Goal: Task Accomplishment & Management: Use online tool/utility

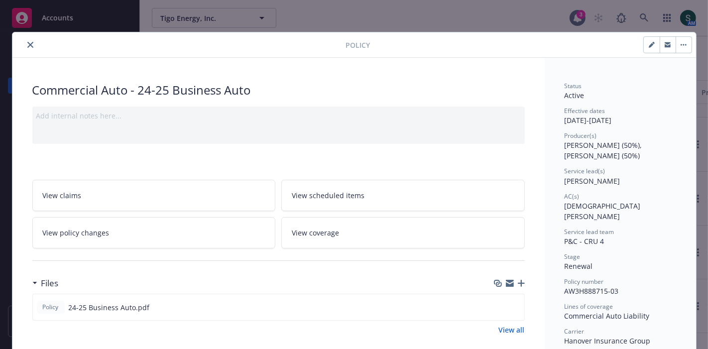
click at [27, 43] on icon "close" at bounding box center [30, 45] width 6 height 6
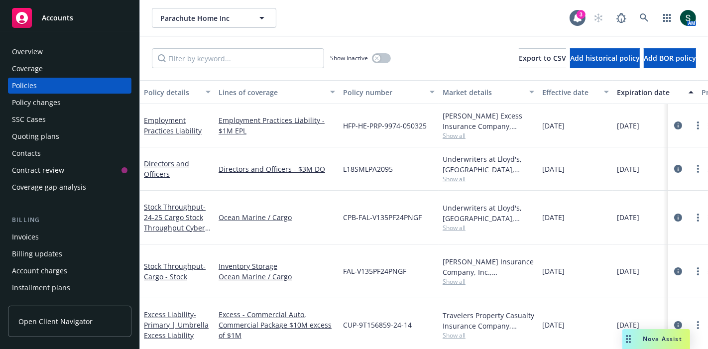
scroll to position [166, 0]
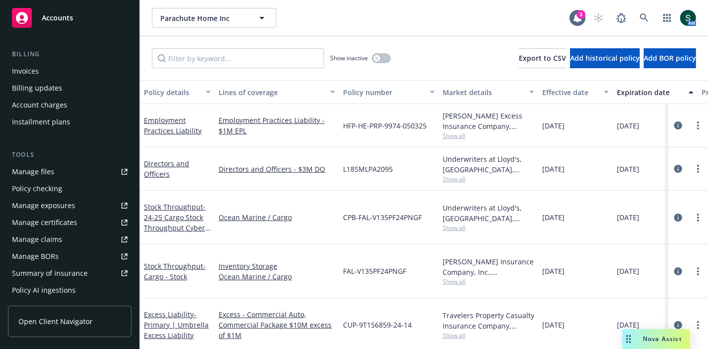
click at [51, 17] on span "Accounts" at bounding box center [57, 18] width 31 height 8
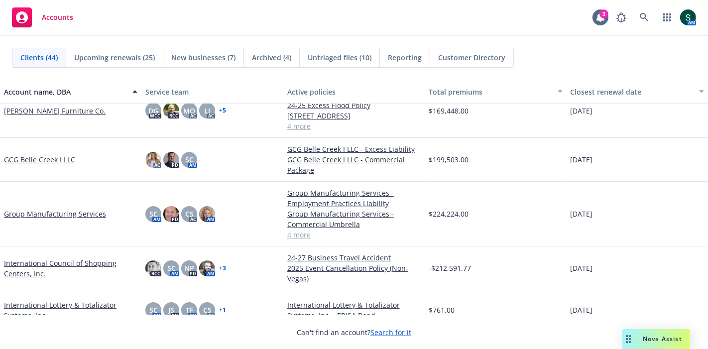
scroll to position [774, 0]
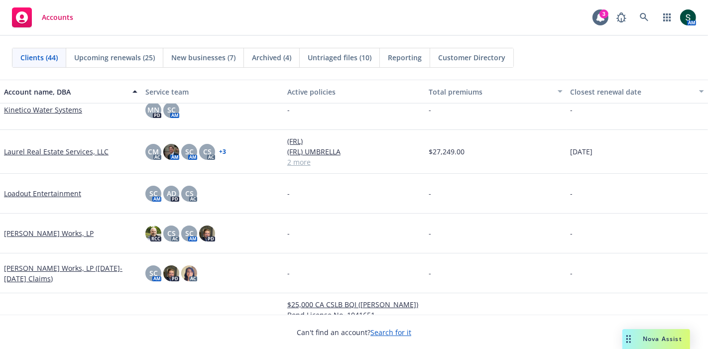
click at [43, 231] on link "Maxim Crane Works, LP" at bounding box center [49, 233] width 90 height 10
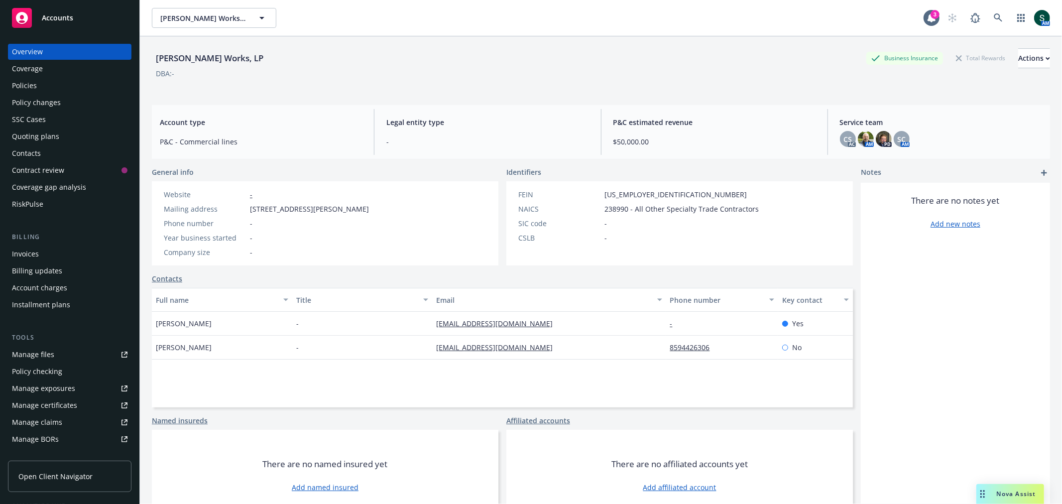
click at [45, 349] on div "Manage files" at bounding box center [33, 355] width 42 height 16
click at [44, 14] on span "Accounts" at bounding box center [57, 18] width 31 height 8
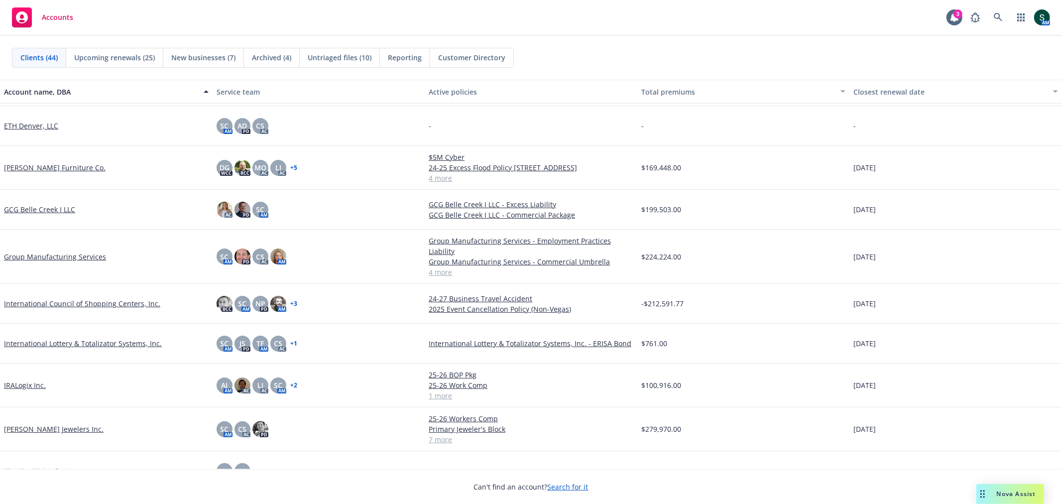
scroll to position [442, 0]
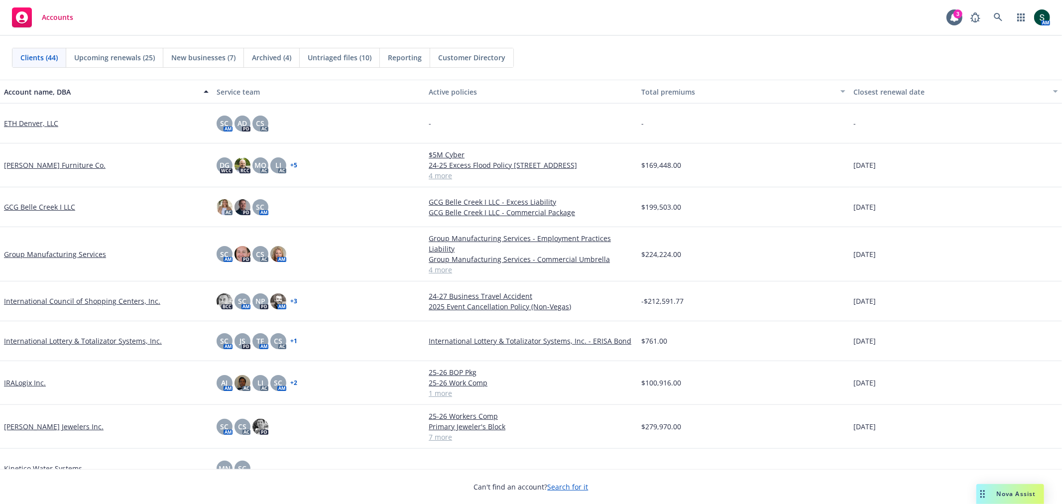
click at [30, 349] on link "IRALogix Inc." at bounding box center [25, 382] width 42 height 10
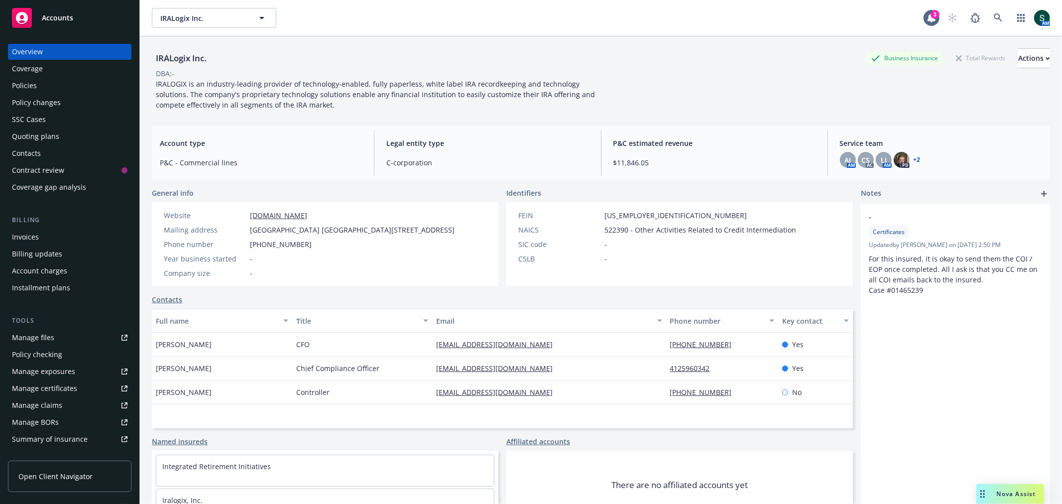
click at [28, 89] on div "Policies" at bounding box center [24, 86] width 25 height 16
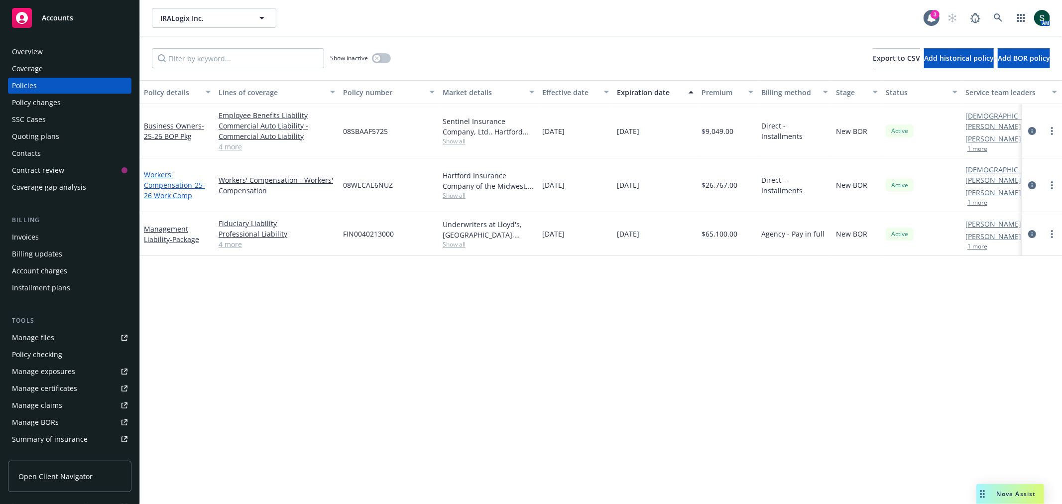
click at [175, 183] on link "Workers' Compensation - 25-26 Work Comp" at bounding box center [174, 185] width 61 height 30
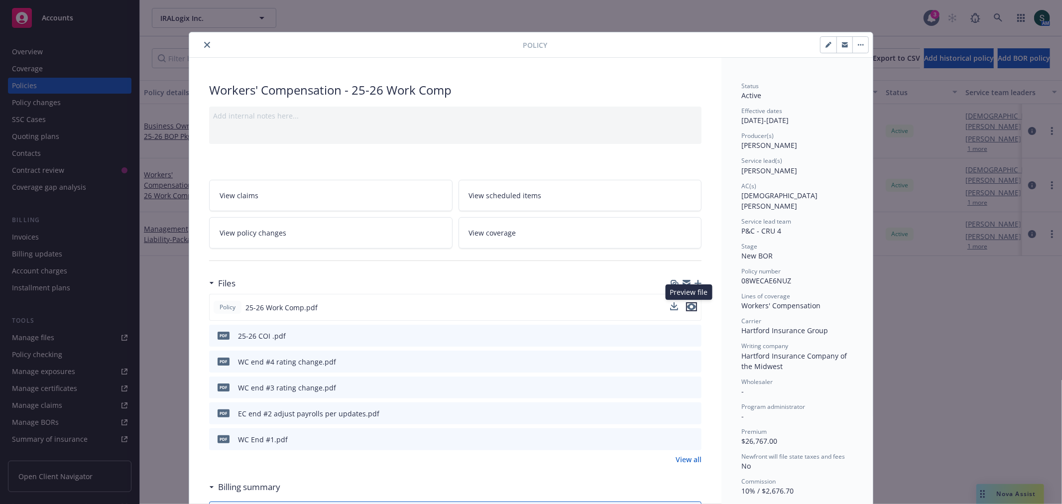
click at [687, 309] on icon "preview file" at bounding box center [691, 306] width 9 height 7
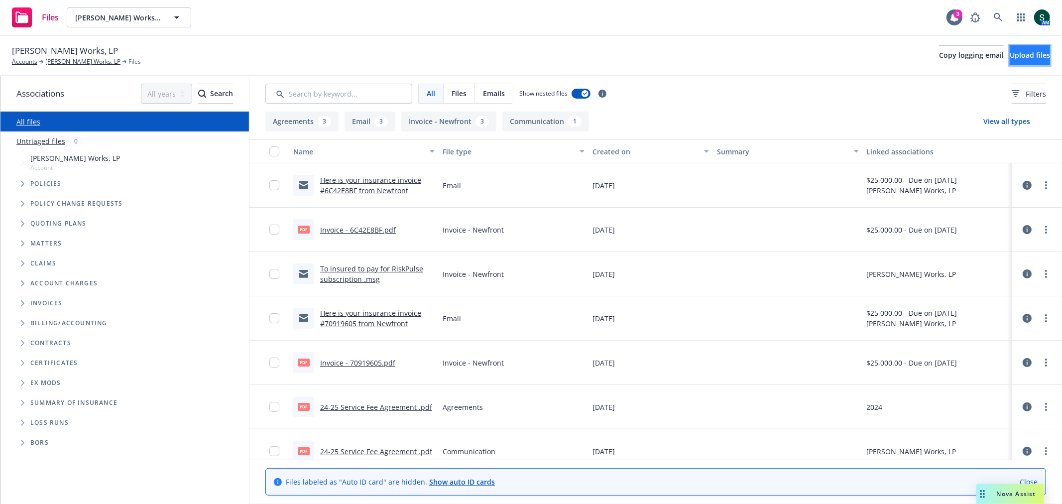
click at [1010, 52] on button "Upload files" at bounding box center [1030, 55] width 40 height 20
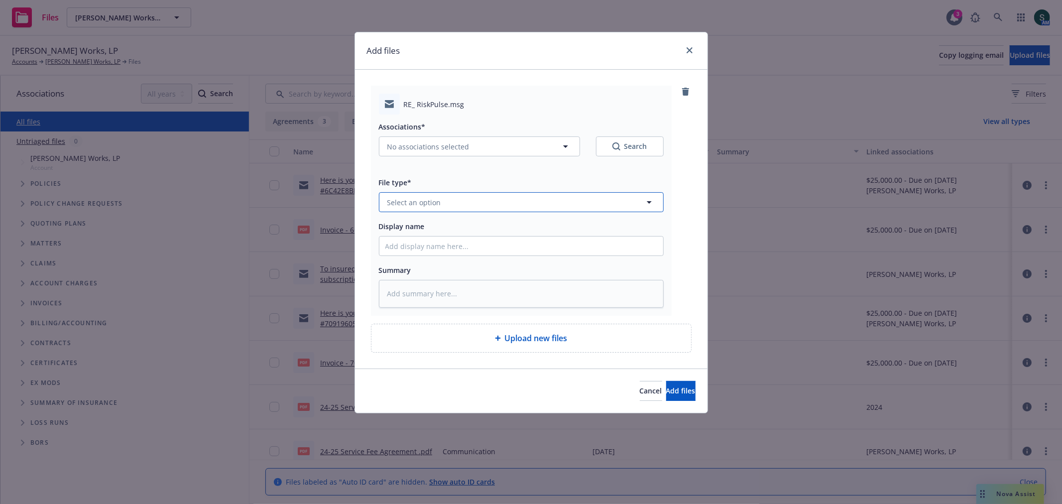
click at [430, 203] on span "Select an option" at bounding box center [414, 202] width 54 height 10
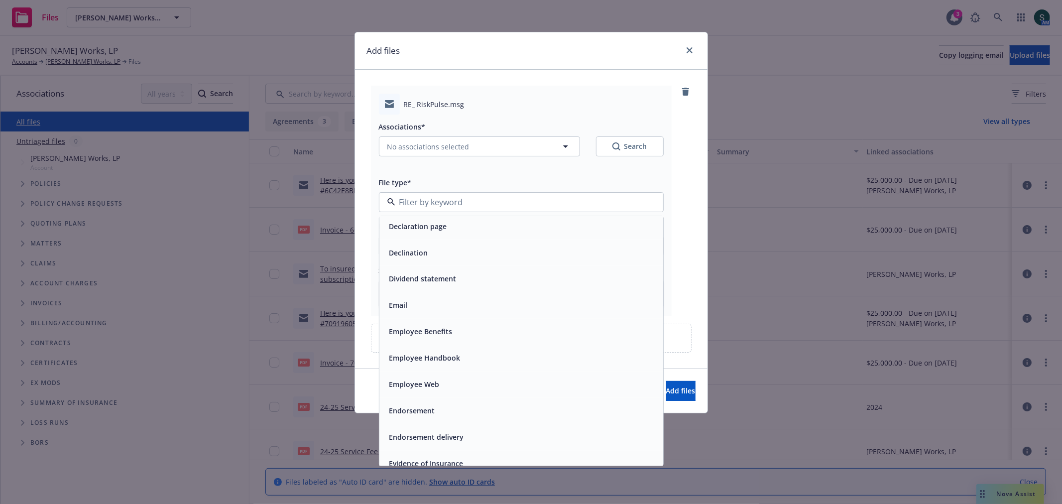
scroll to position [1549, 0]
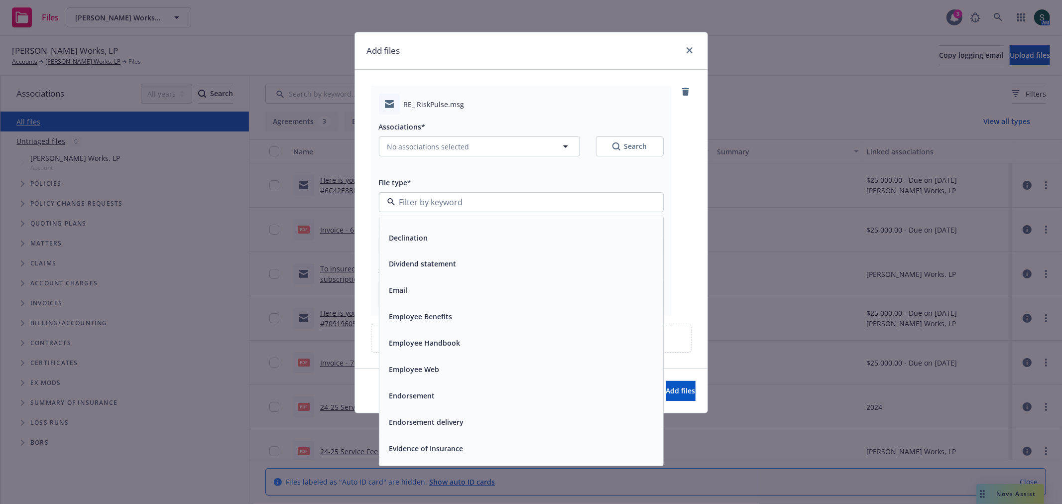
click at [426, 294] on div "Email" at bounding box center [521, 290] width 272 height 14
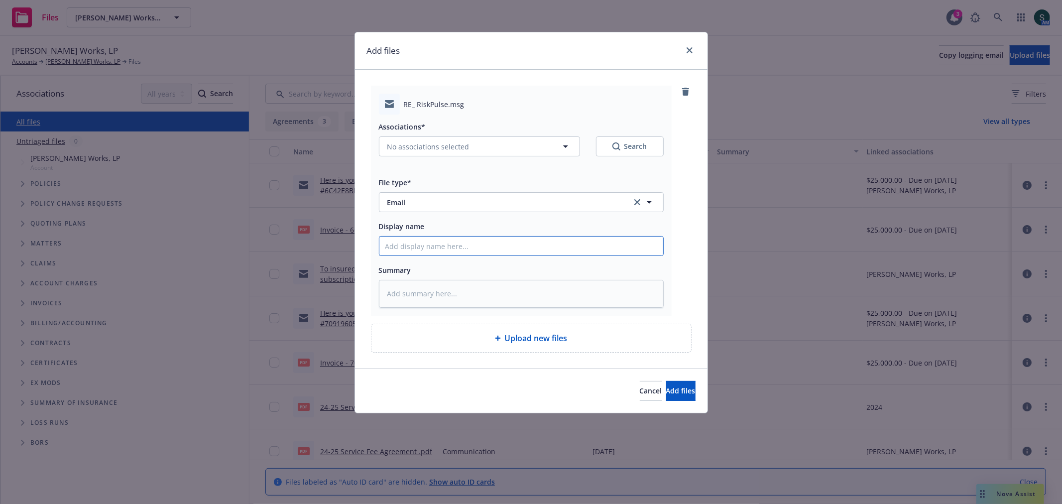
click at [427, 242] on input "Display name" at bounding box center [521, 245] width 284 height 19
type textarea "x"
type input "2"
type textarea "x"
type input "25"
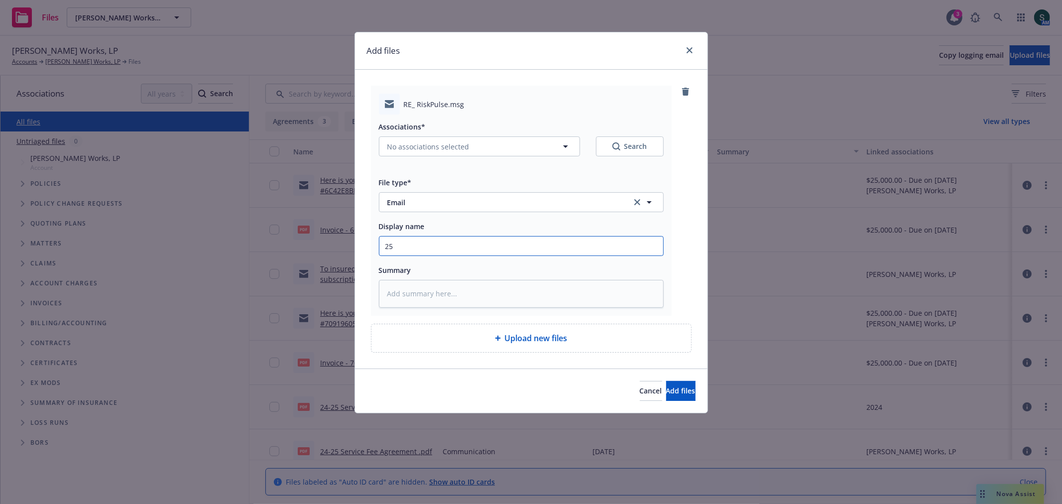
type textarea "x"
type input "25-"
type textarea "x"
type input "25-2"
type textarea "x"
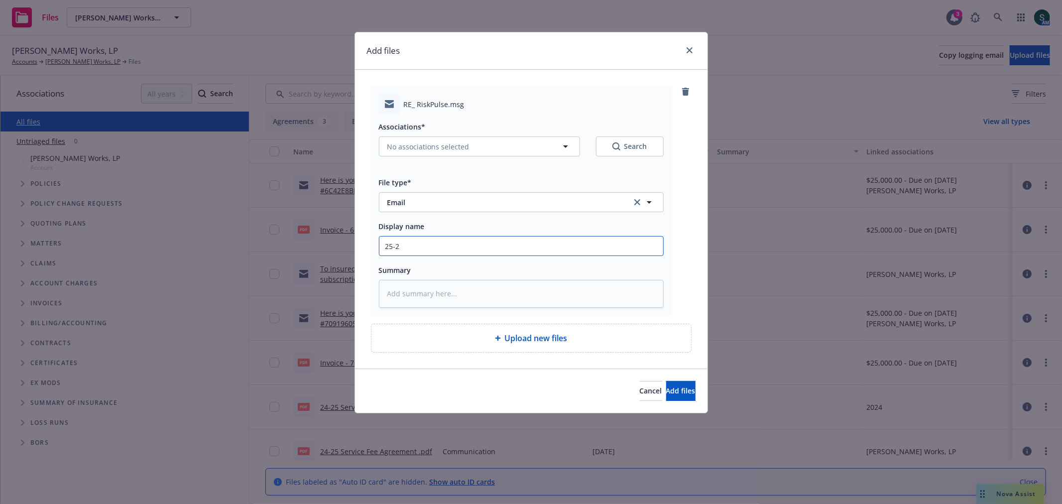
type input "25-26"
type textarea "x"
type input "25-26"
type textarea "x"
type input "25-26 R"
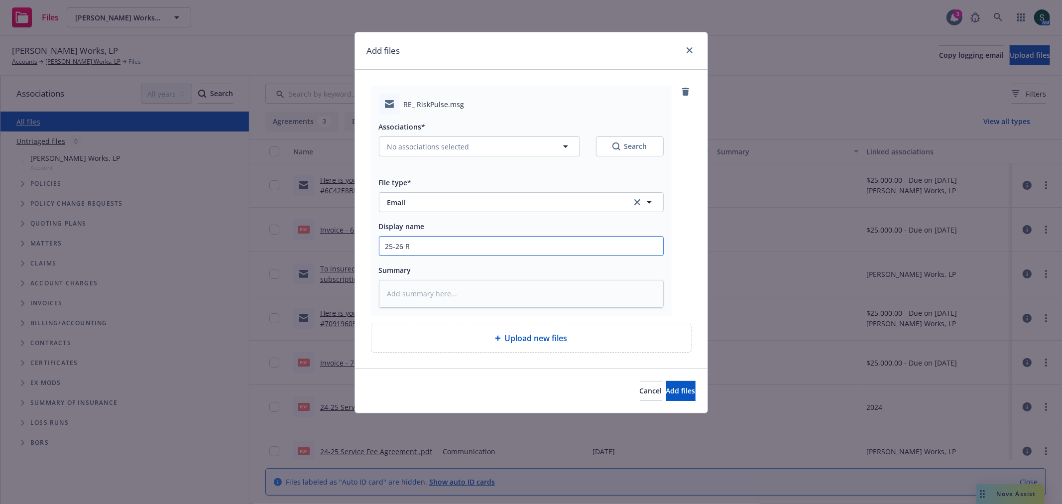
type textarea "x"
type input "25-26 Ri"
type textarea "x"
type input "25-26 Ris"
type textarea "x"
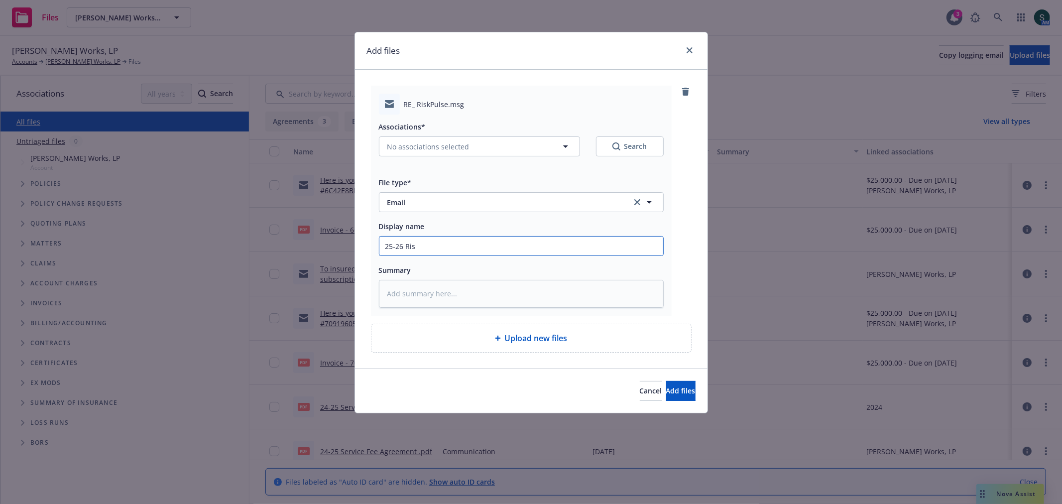
type input "25-26 Risk"
type textarea "x"
type input "25-26 Risk"
type textarea "x"
type input "25-26 Risk P"
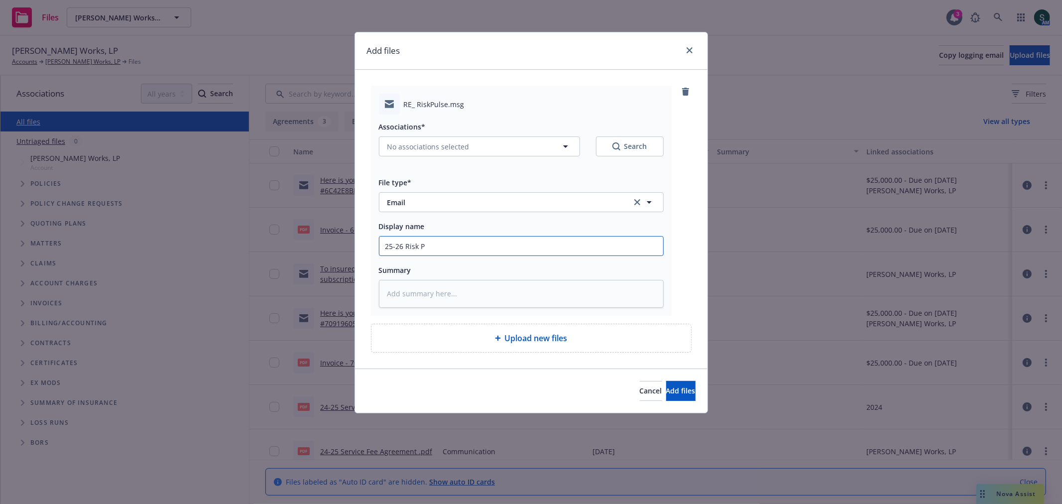
type textarea "x"
type input "25-26 Risk Pu"
type textarea "x"
type input "25-26 Risk Pul"
type textarea "x"
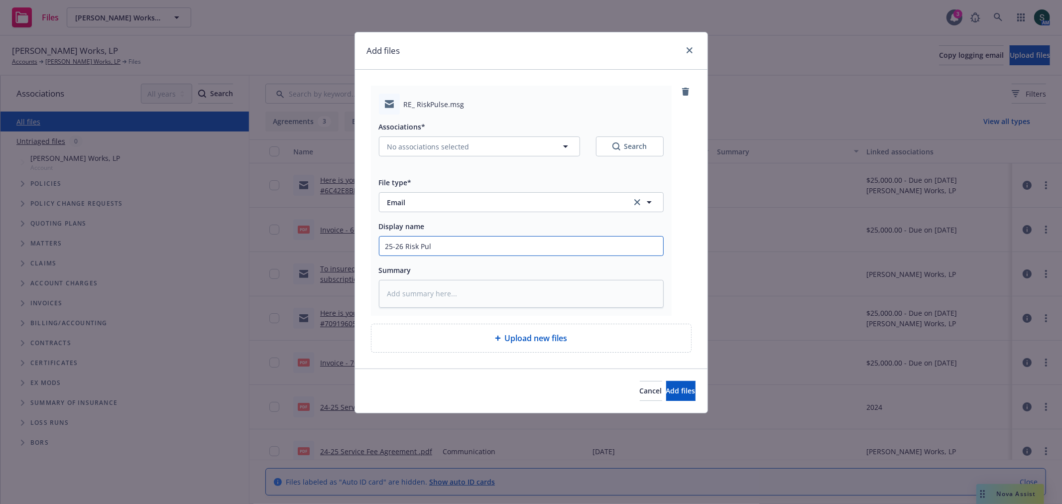
type input "25-26 Risk Puls"
type textarea "x"
type input "25-26 Risk Pulse"
type textarea "x"
type input "25-26 Risk Pulse"
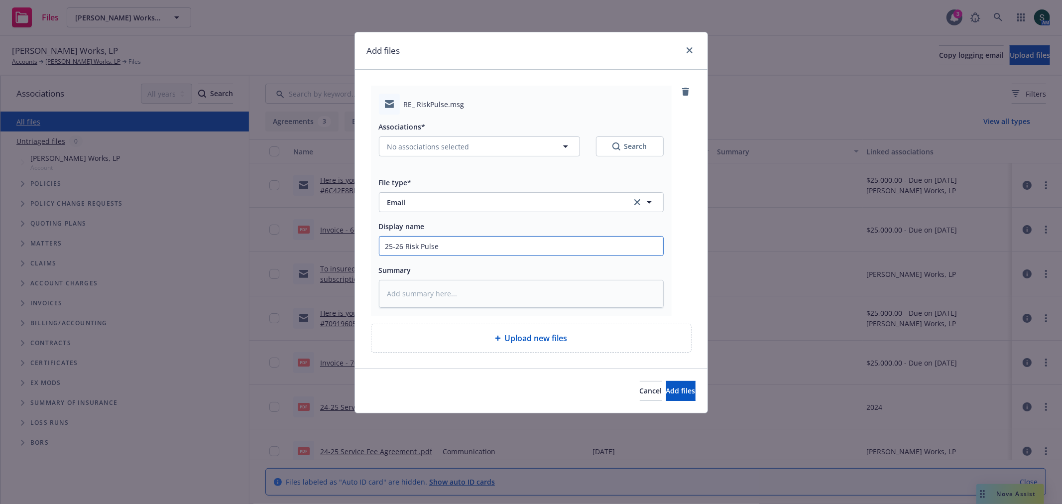
type textarea "x"
type input "25-26 Risk Pulse f"
type textarea "x"
type input "25-26 Risk Pulse fe"
type textarea "x"
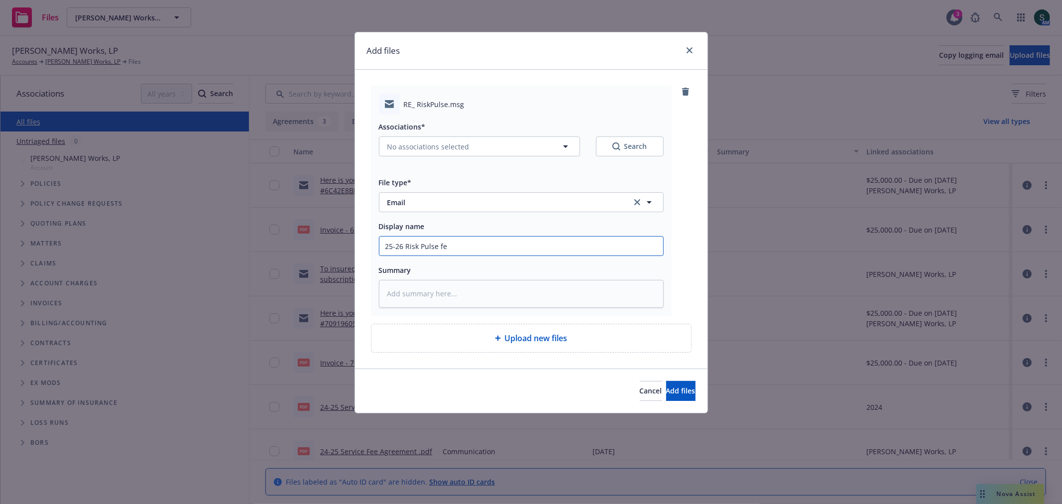
type input "25-26 Risk Pulse fee"
type textarea "x"
type input "25-26 Risk Pulse fee"
type textarea "x"
type input "25-26 Risk Pulse fee s"
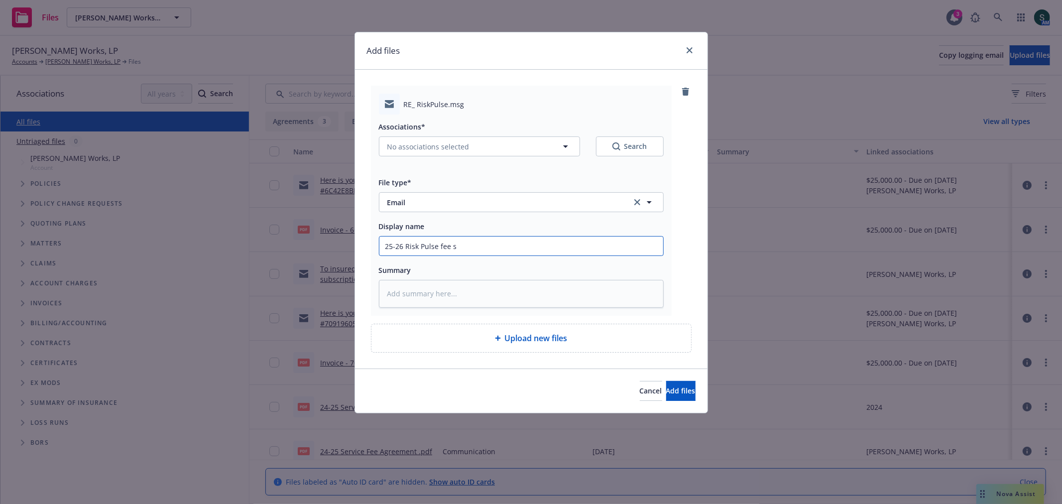
type textarea "x"
type input "25-26 Risk Pulse fee se"
type textarea "x"
type input "25-26 Risk Pulse fee sen"
type textarea "x"
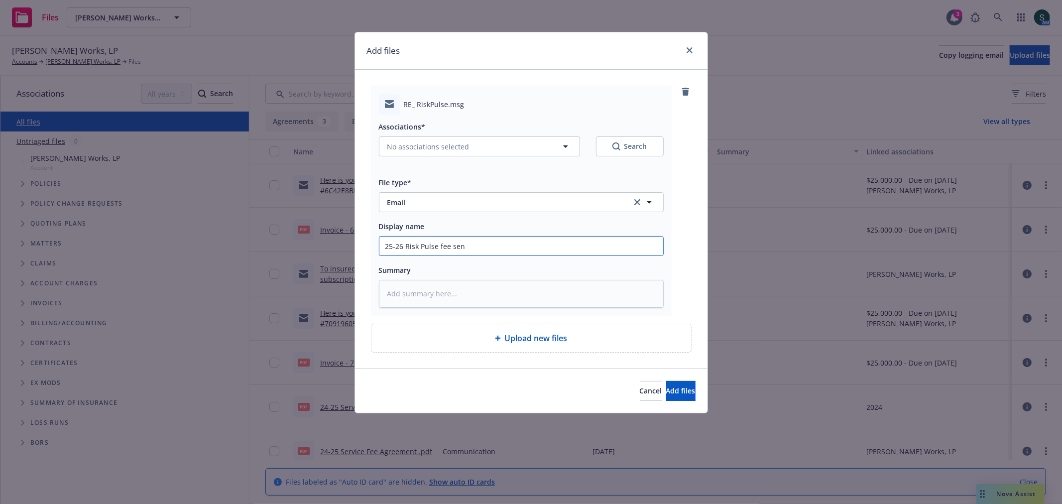
type input "25-26 Risk Pulse fee sent"
type textarea "x"
type input "25-26 Risk Pulse fee sent"
type textarea "x"
type input "25-26 Risk Pulse fee sent t"
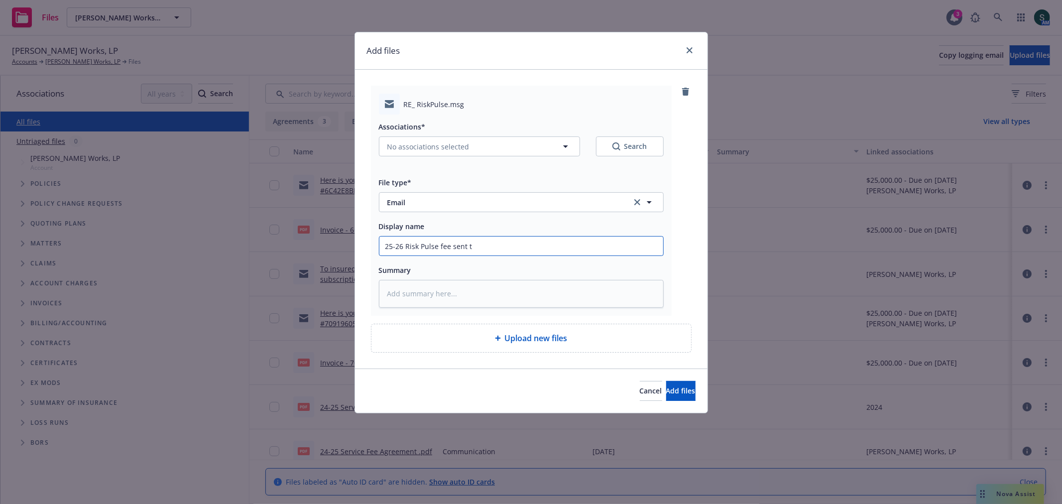
type textarea "x"
type input "25-26 Risk Pulse fee sent to"
type textarea "x"
type input "25-26 Risk Pulse fee sent to"
type textarea "x"
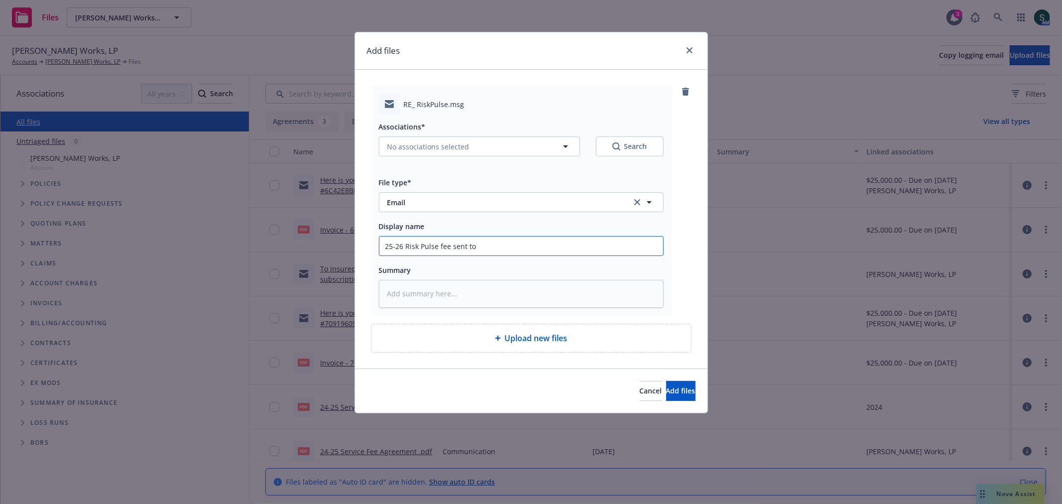
type input "25-26 Risk Pulse fee sent to i"
type textarea "x"
type input "25-26 Risk Pulse fee sent to in"
type textarea "x"
type input "25-26 Risk Pulse fee sent to ins"
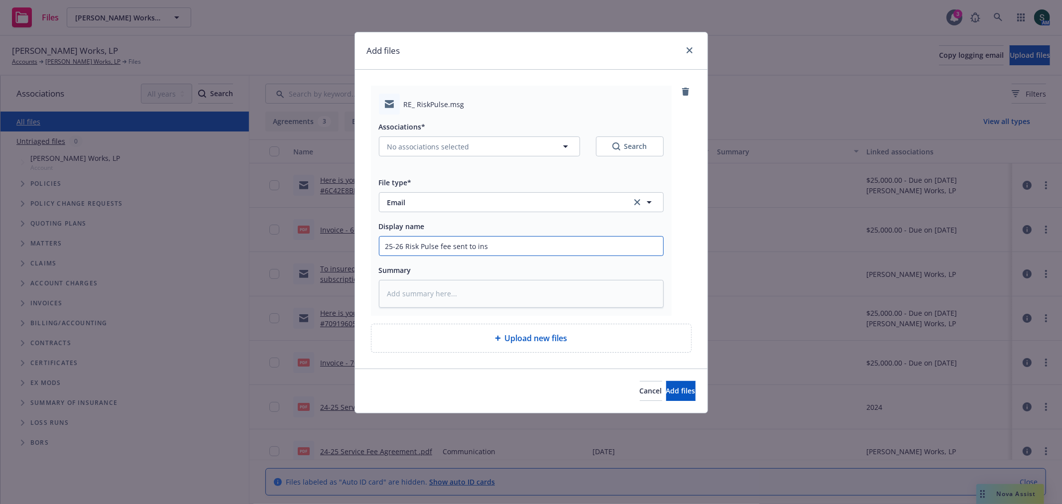
type textarea "x"
type input "25-26 Risk Pulse fee sent to insu"
type textarea "x"
type input "25-26 Risk Pulse fee sent to insur"
type textarea "x"
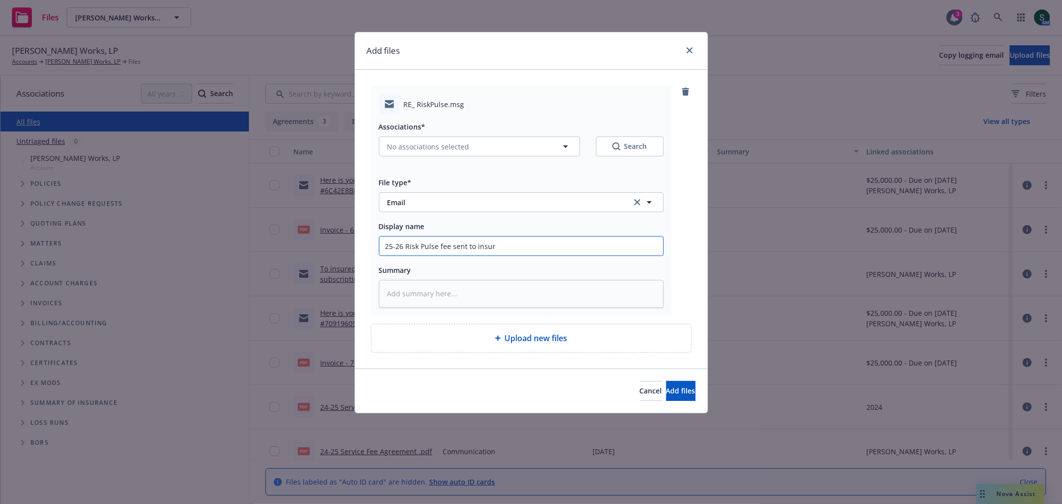
type input "25-26 Risk Pulse fee sent to insure"
type textarea "x"
type input "25-26 Risk Pulse fee sent to insured"
click at [499, 338] on icon at bounding box center [498, 338] width 6 height 6
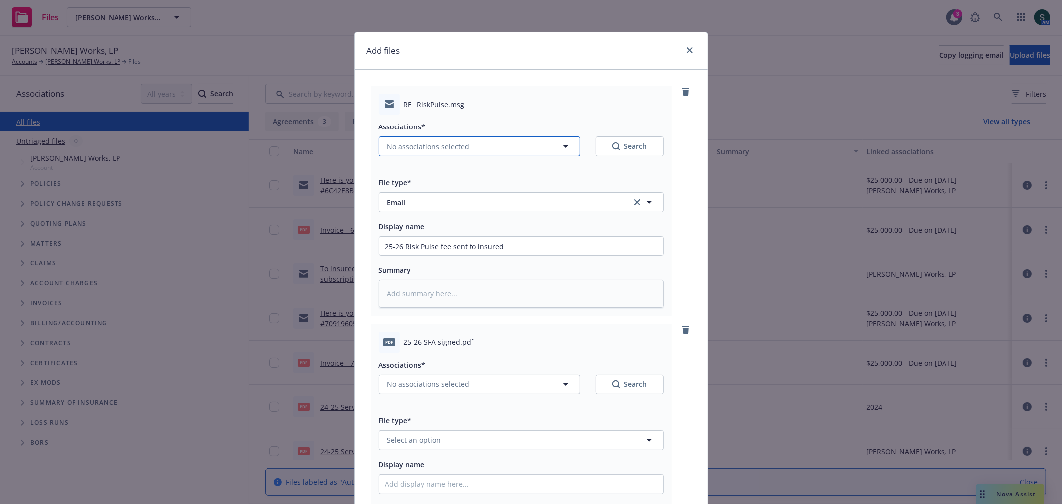
click at [564, 149] on icon "button" at bounding box center [566, 146] width 12 height 12
type textarea "x"
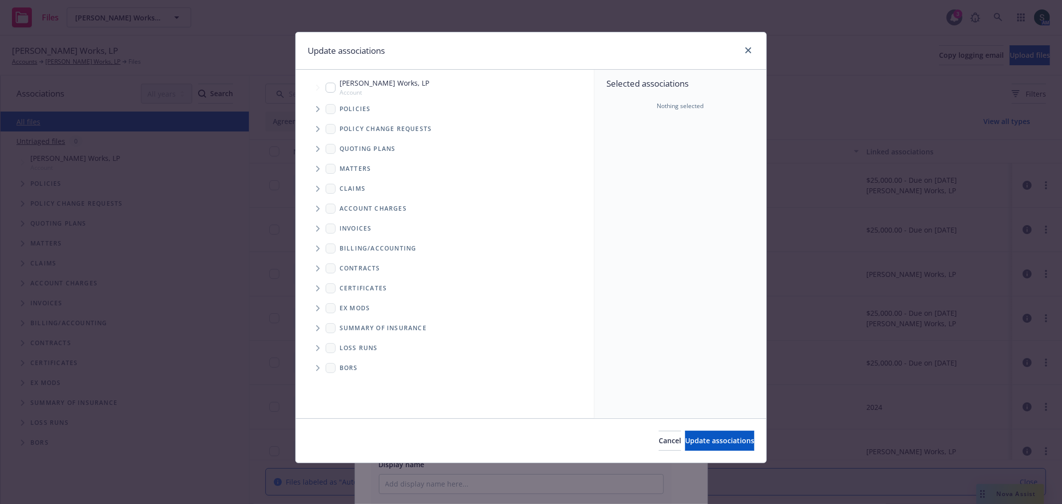
click at [328, 83] on input "Tree Example" at bounding box center [331, 88] width 10 height 10
checkbox input "true"
click at [688, 447] on button "Update associations" at bounding box center [719, 441] width 69 height 20
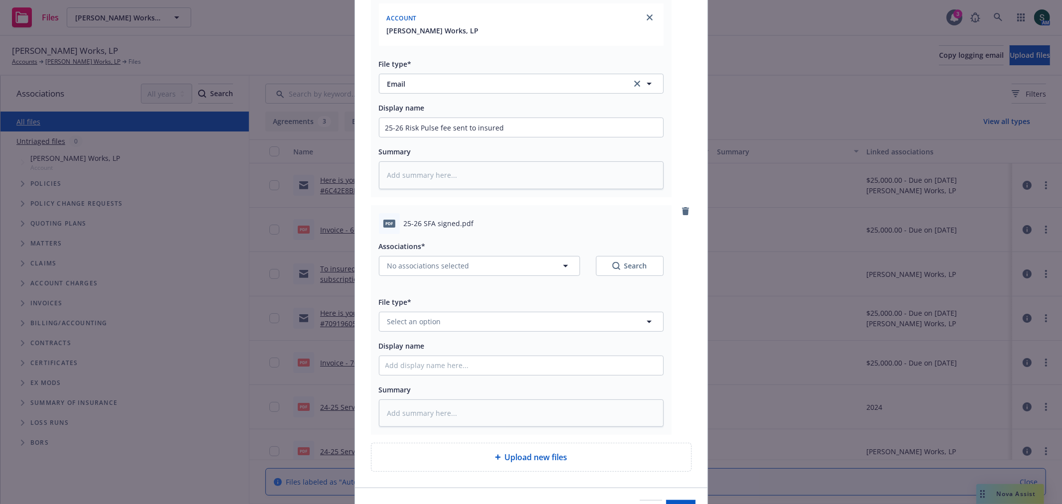
scroll to position [166, 0]
click at [562, 267] on icon "button" at bounding box center [566, 265] width 12 height 12
type textarea "x"
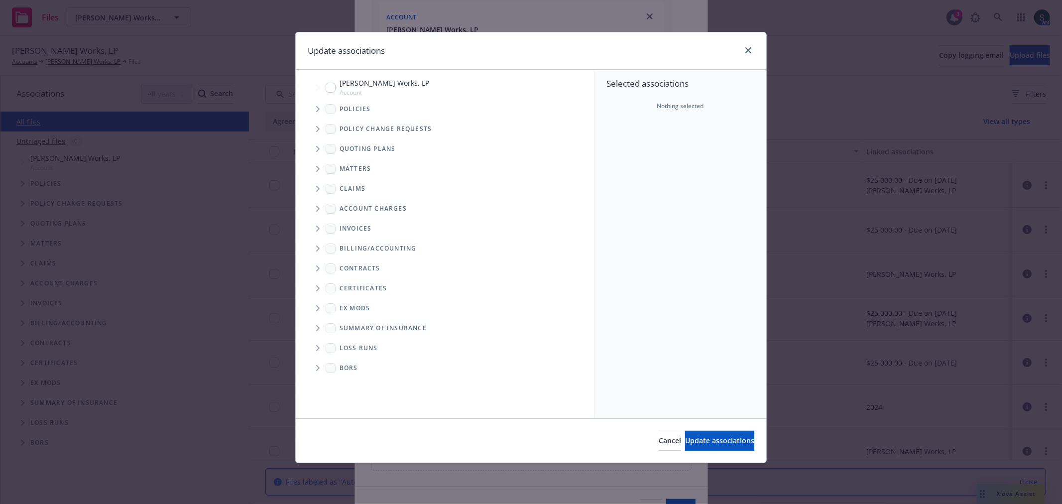
click at [347, 86] on span "Maxim Crane Works, LP" at bounding box center [385, 83] width 90 height 10
checkbox input "true"
click at [688, 446] on button "Update associations" at bounding box center [719, 441] width 69 height 20
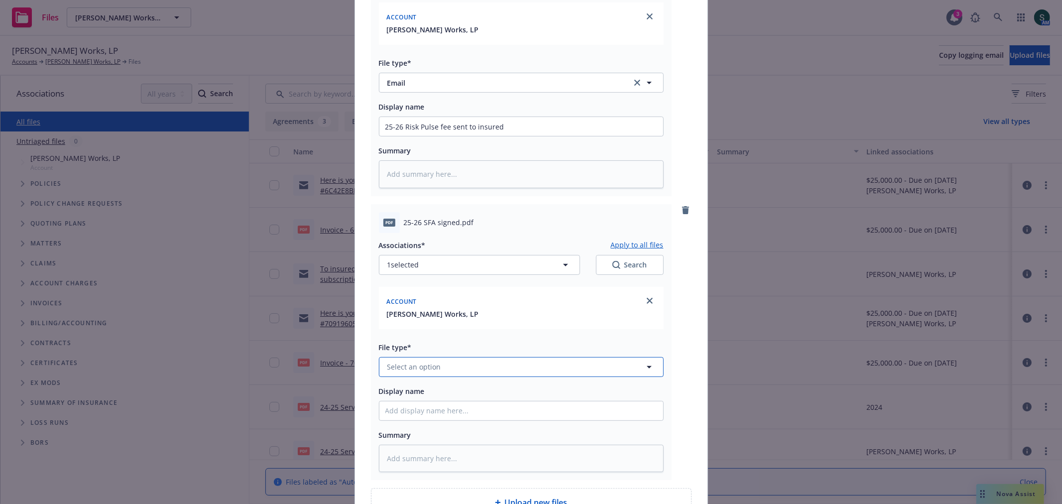
click at [460, 370] on button "Select an option" at bounding box center [521, 367] width 285 height 20
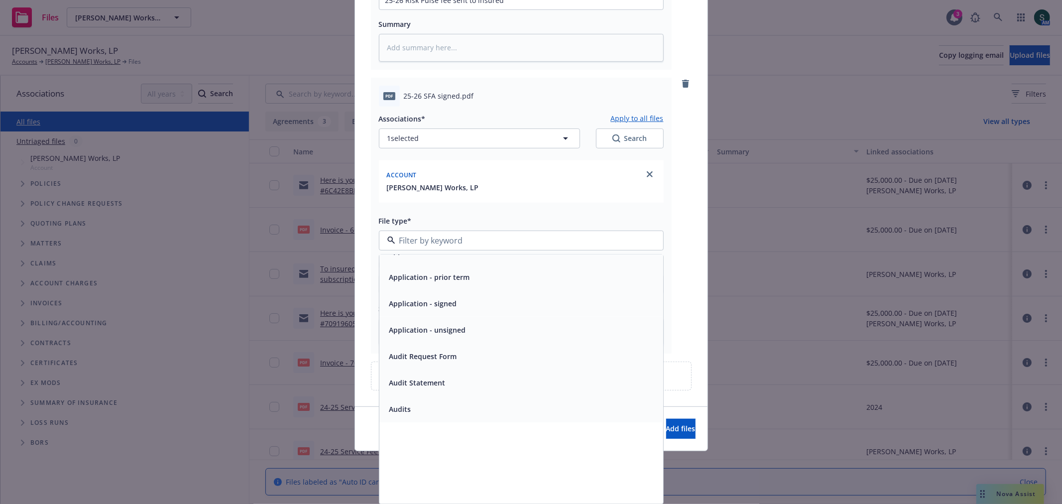
scroll to position [0, 0]
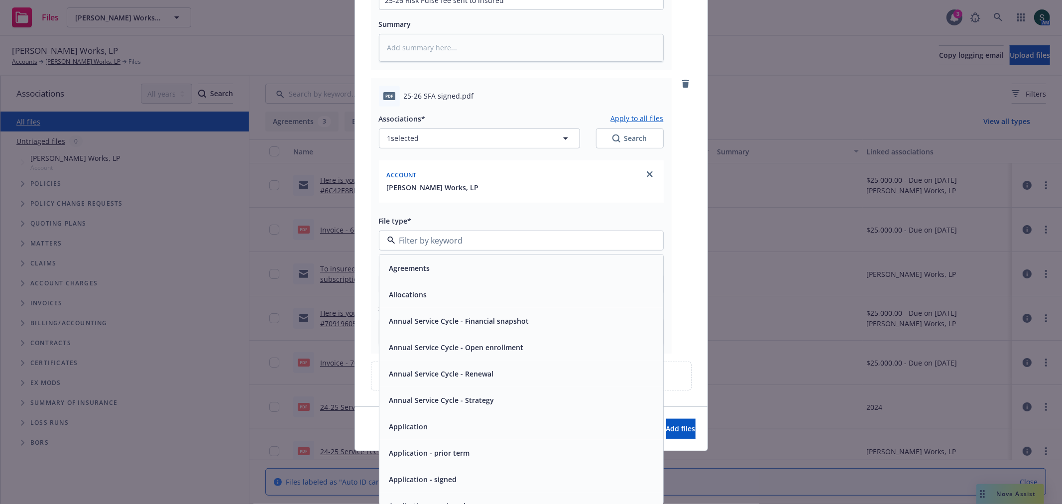
click at [484, 266] on div "Agreements" at bounding box center [521, 267] width 272 height 14
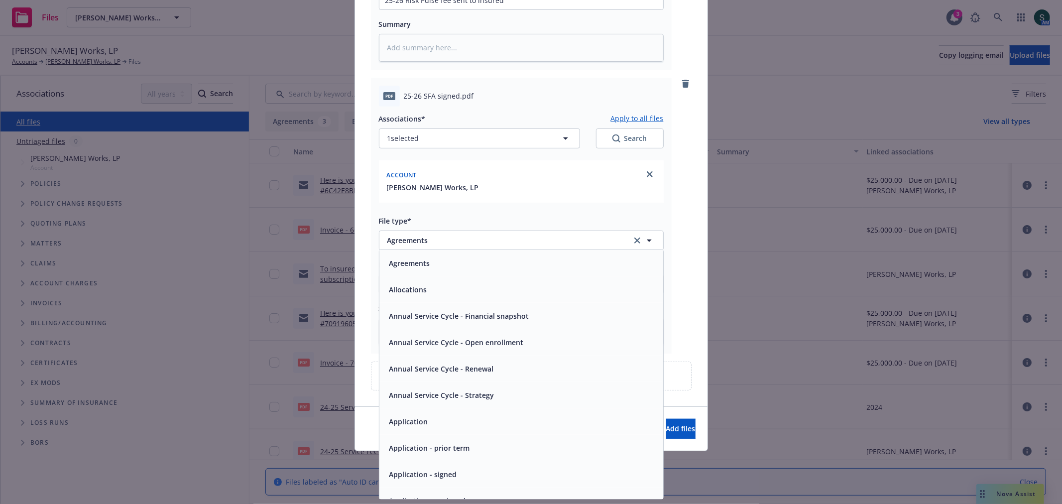
scroll to position [272, 0]
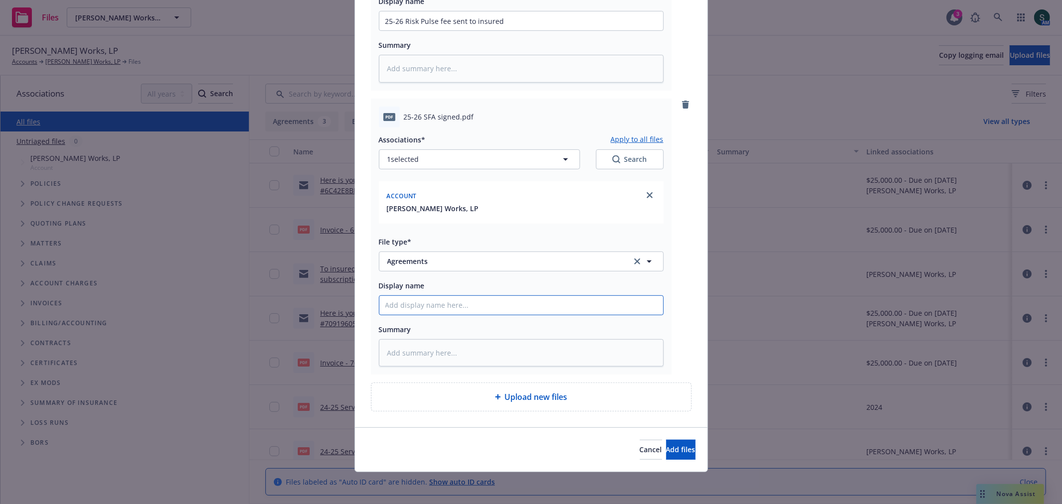
click at [415, 306] on input "Display name" at bounding box center [521, 305] width 284 height 19
type textarea "x"
type input "s"
type textarea "x"
type input "si"
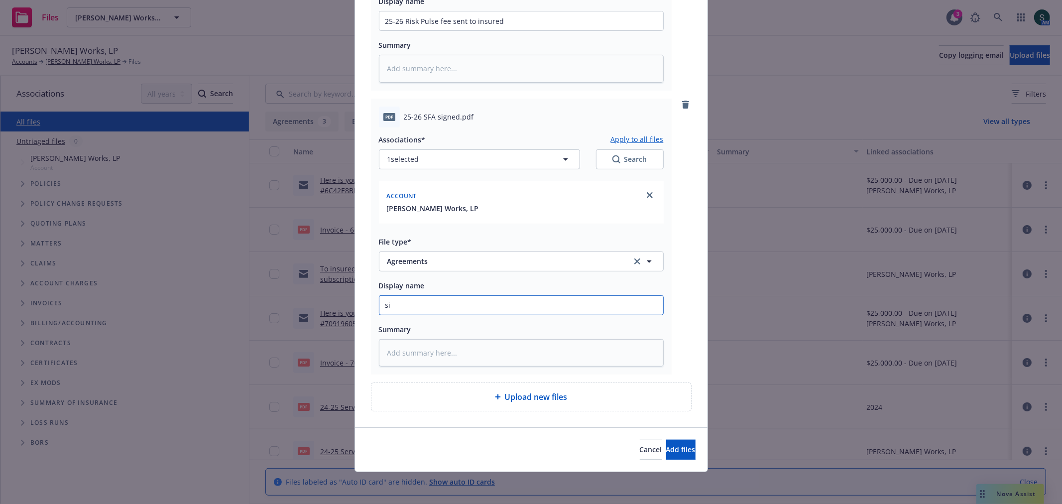
type textarea "x"
type input "sig"
type textarea "x"
type input "sign"
type textarea "x"
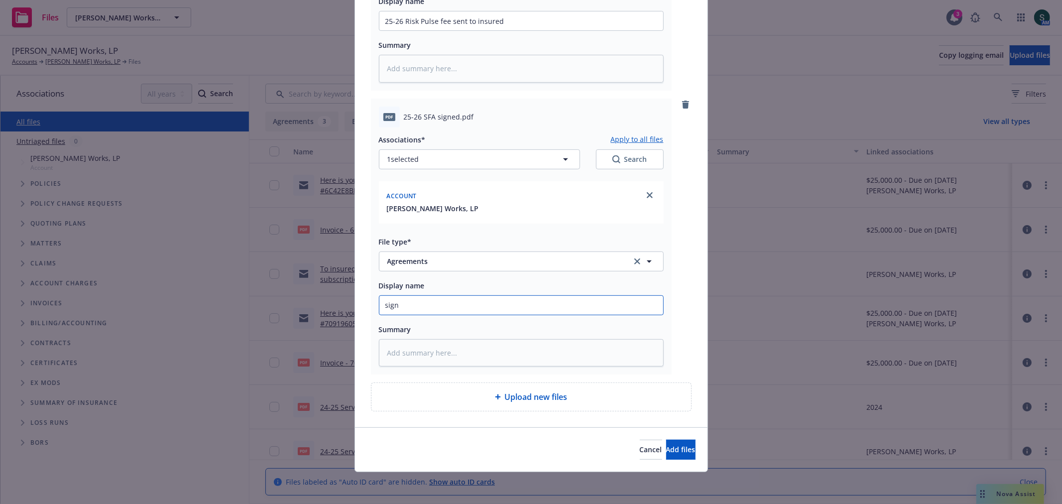
type input "signe"
type textarea "x"
type input "signed"
type textarea "x"
type input "signed"
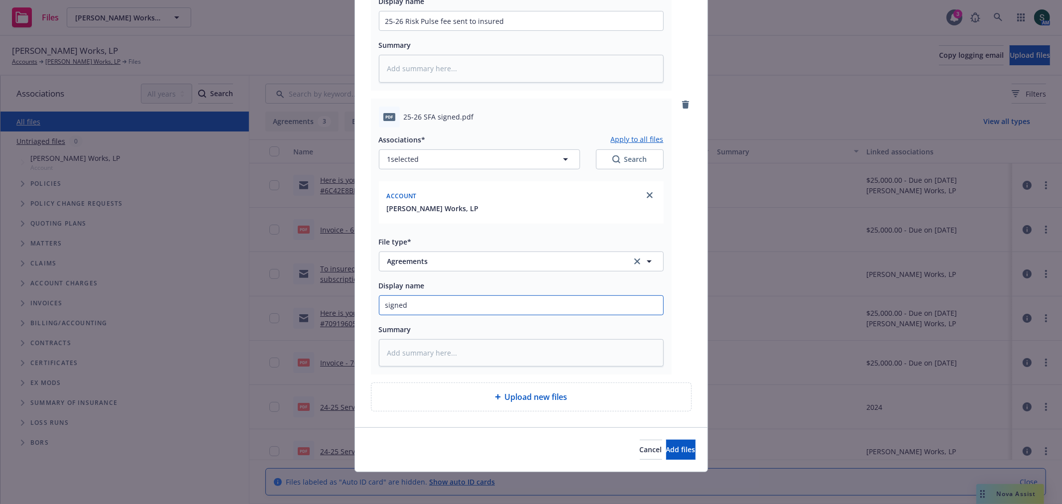
type textarea "x"
type input "signed 2"
type textarea "x"
type input "signed 25"
type textarea "x"
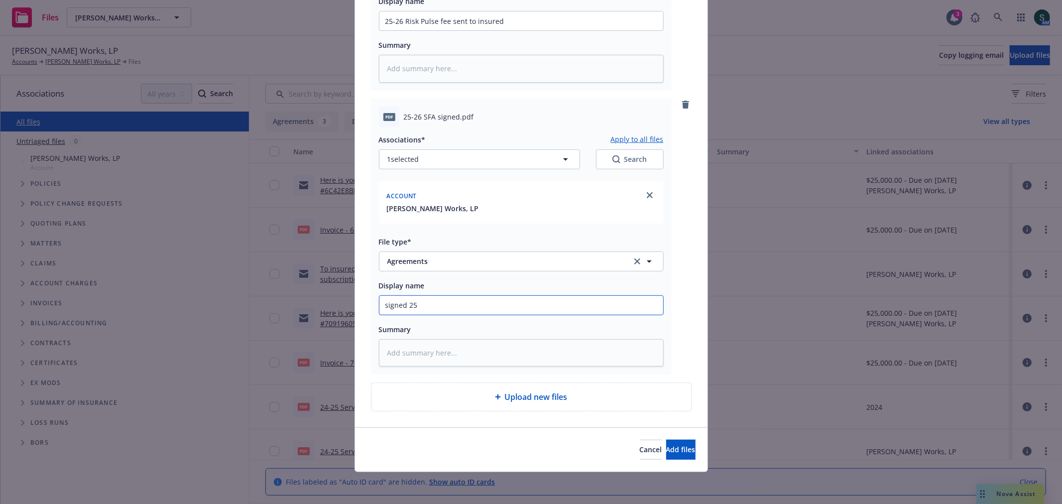
type input "signed 25-"
type textarea "x"
type input "signed 25-2"
type textarea "x"
type input "signed 25-26"
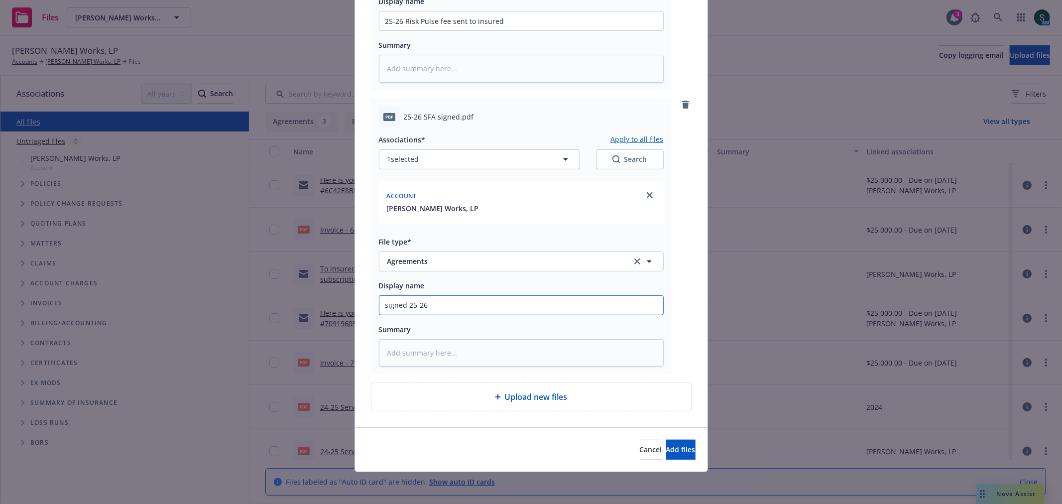
type textarea "x"
type input "signed 25-26"
type textarea "x"
type input "signed 25-26 S"
type textarea "x"
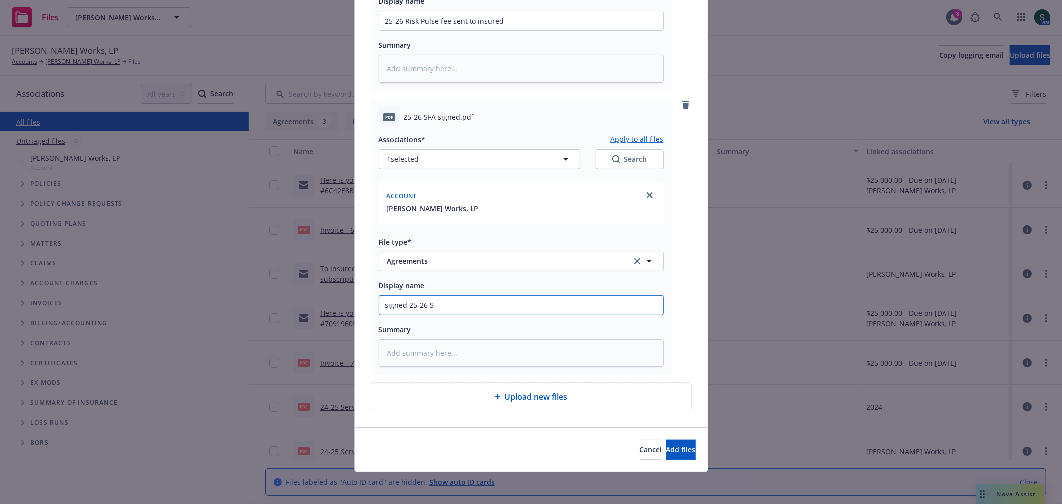
type input "signed 25-26 SF"
type textarea "x"
type input "signed 25-26 SFA"
click at [666, 447] on span "Add files" at bounding box center [680, 449] width 29 height 9
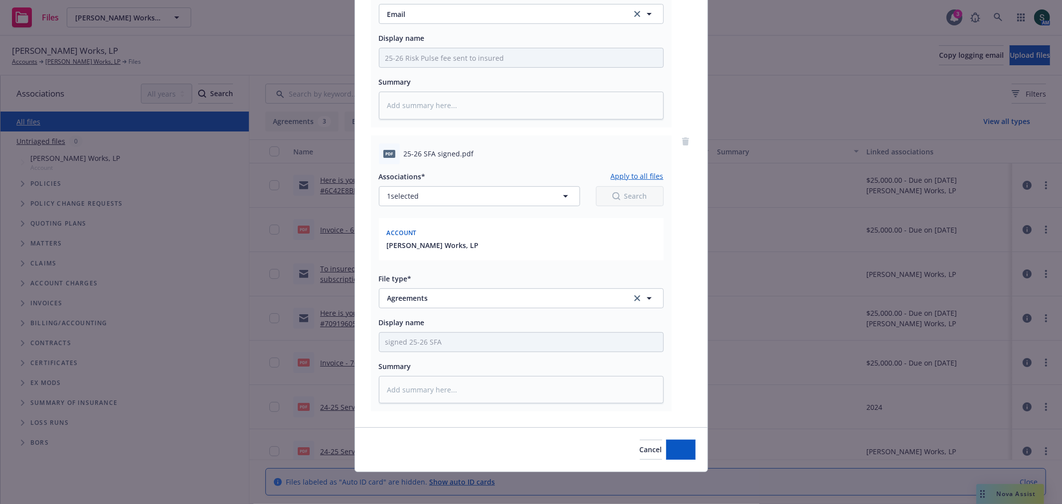
scroll to position [235, 0]
type textarea "x"
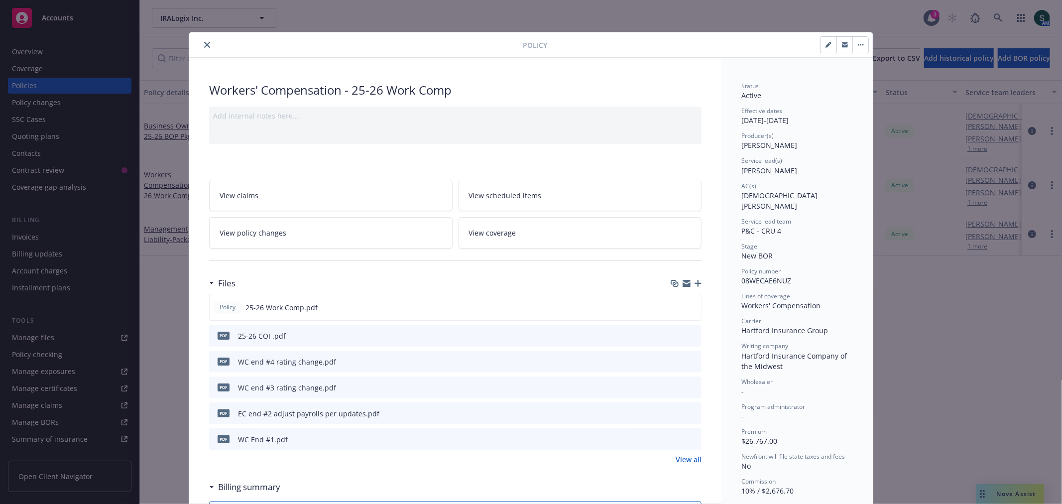
click at [689, 459] on link "View all" at bounding box center [689, 459] width 26 height 10
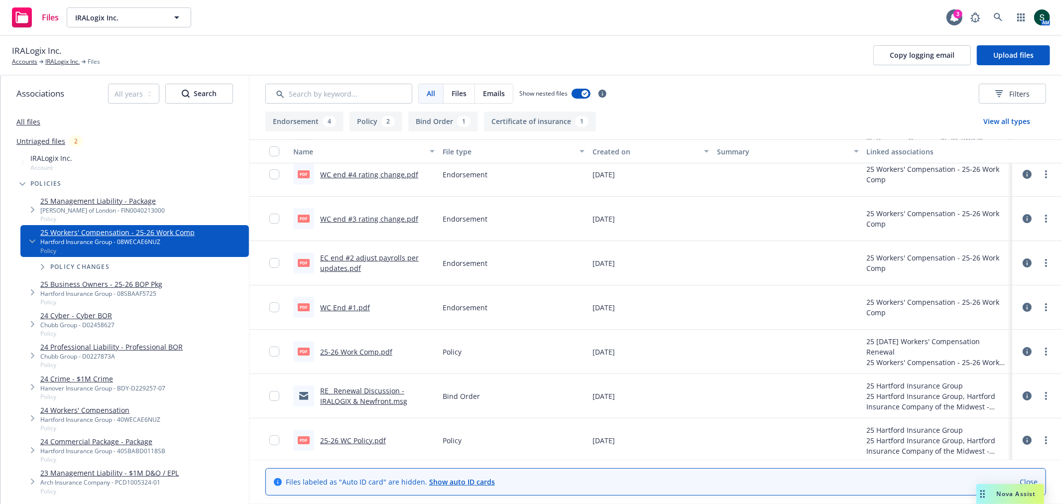
scroll to position [58, 0]
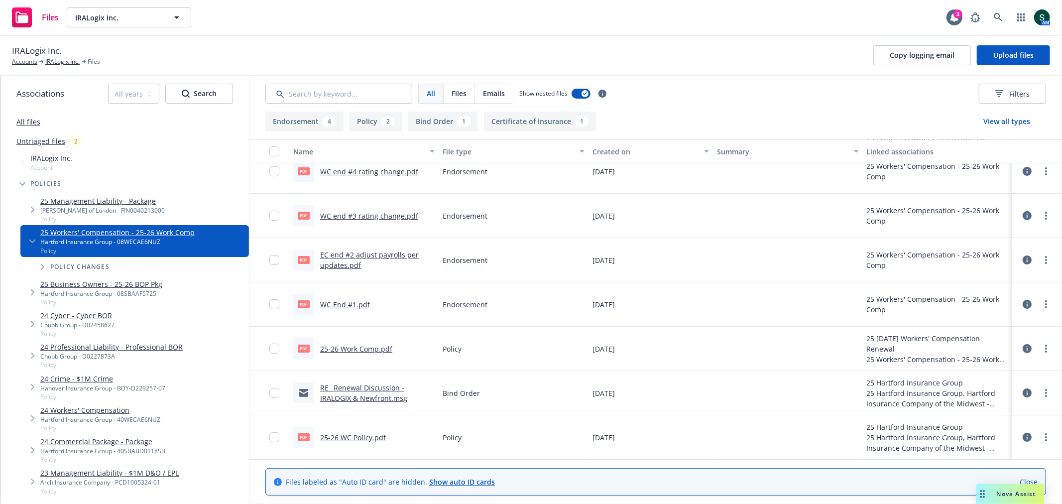
click at [362, 399] on link "RE_ Renewal Discussion - IRALOGIX & Newfront.msg" at bounding box center [363, 393] width 87 height 20
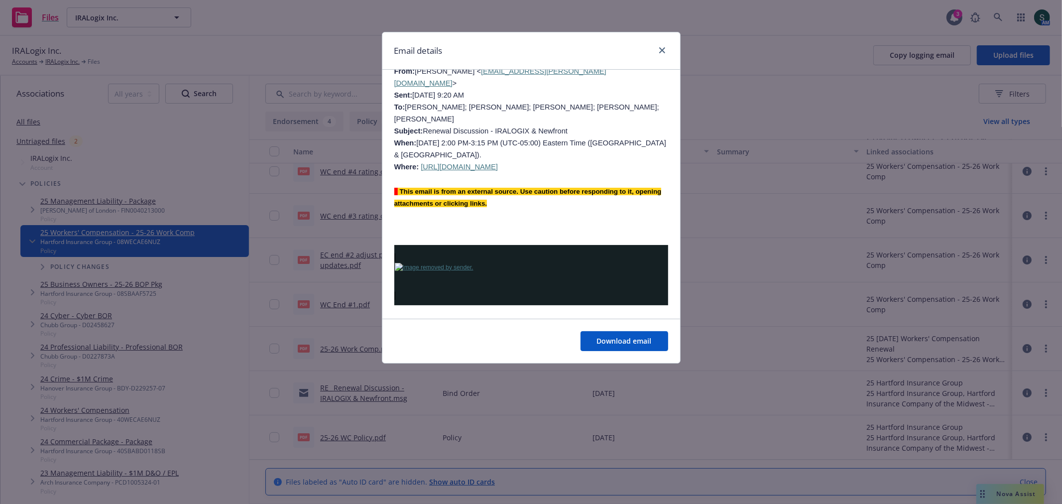
scroll to position [2341, 0]
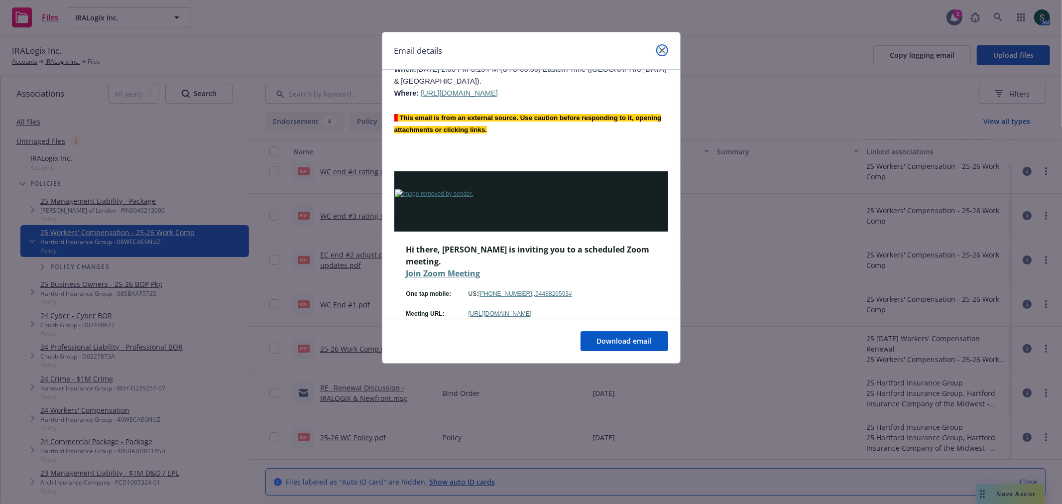
click at [661, 55] on link "close" at bounding box center [662, 50] width 12 height 12
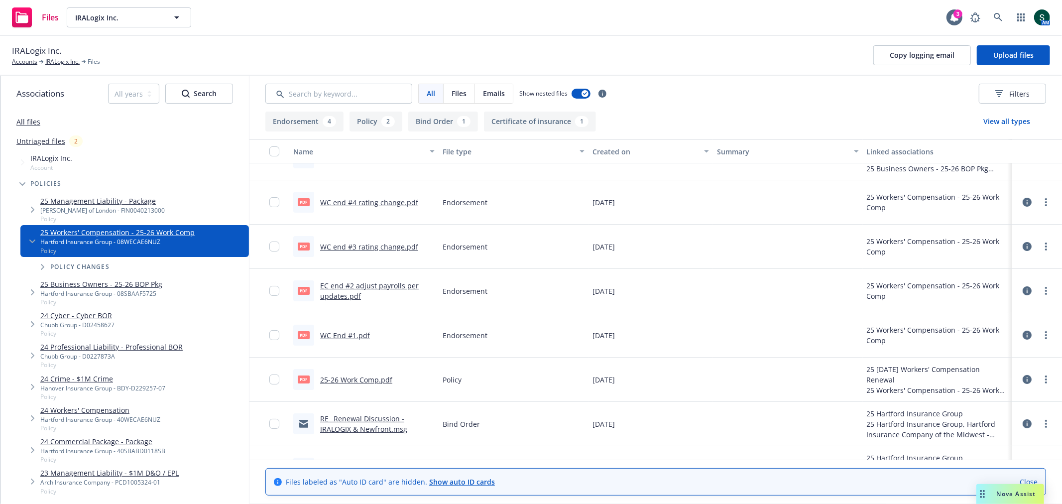
scroll to position [0, 0]
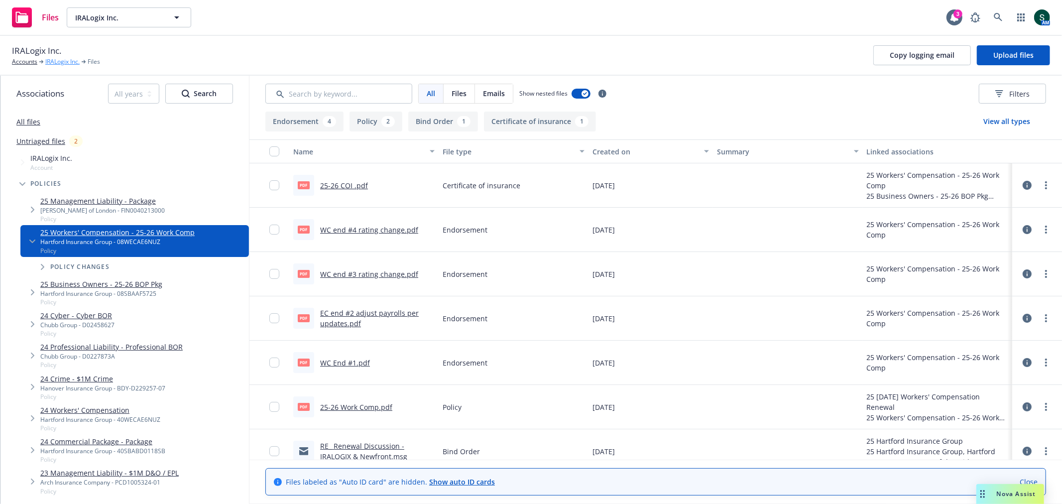
click at [68, 63] on link "IRALogix Inc." at bounding box center [62, 61] width 34 height 9
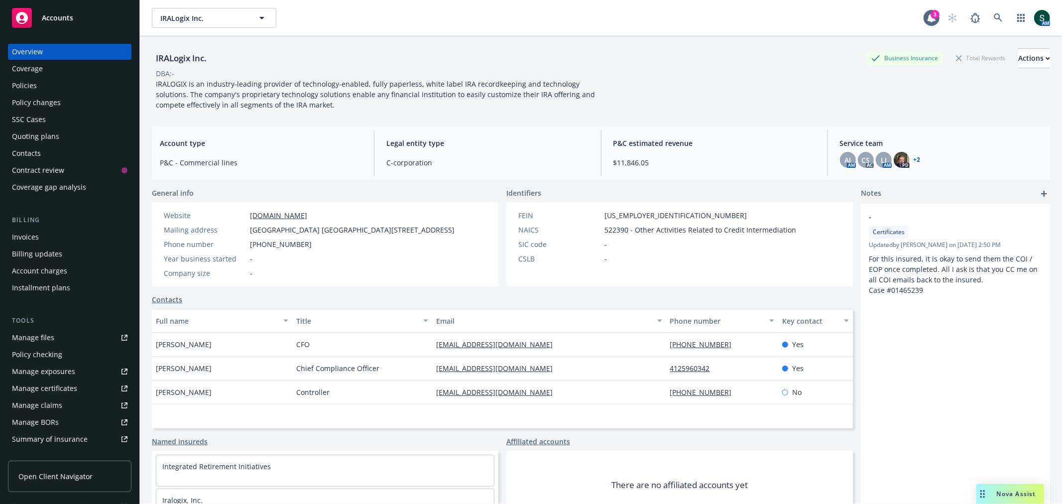
click at [50, 133] on div "Quoting plans" at bounding box center [35, 136] width 47 height 16
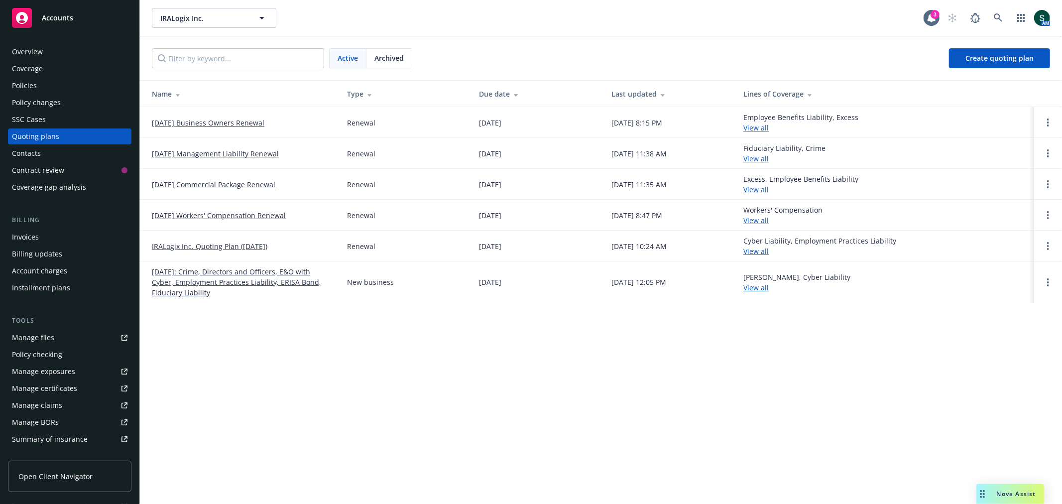
click at [248, 217] on link "[DATE] Workers' Compensation Renewal" at bounding box center [219, 215] width 134 height 10
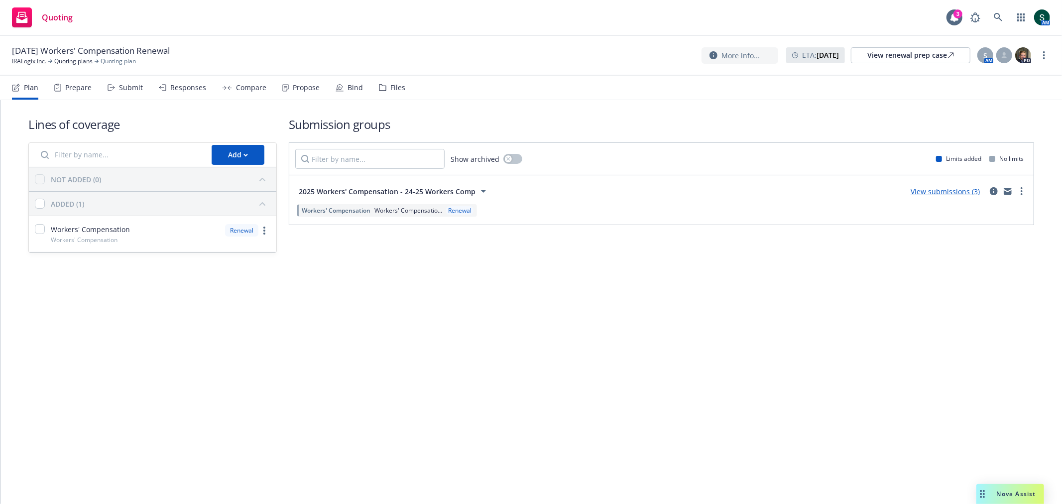
click at [942, 193] on link "View submissions (3)" at bounding box center [945, 191] width 69 height 9
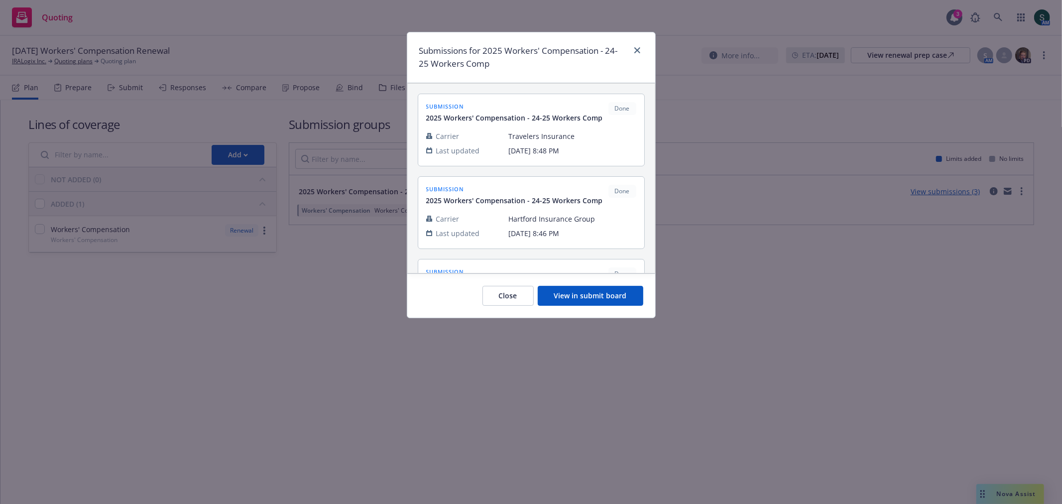
click at [613, 300] on button "View in submit board" at bounding box center [591, 296] width 106 height 20
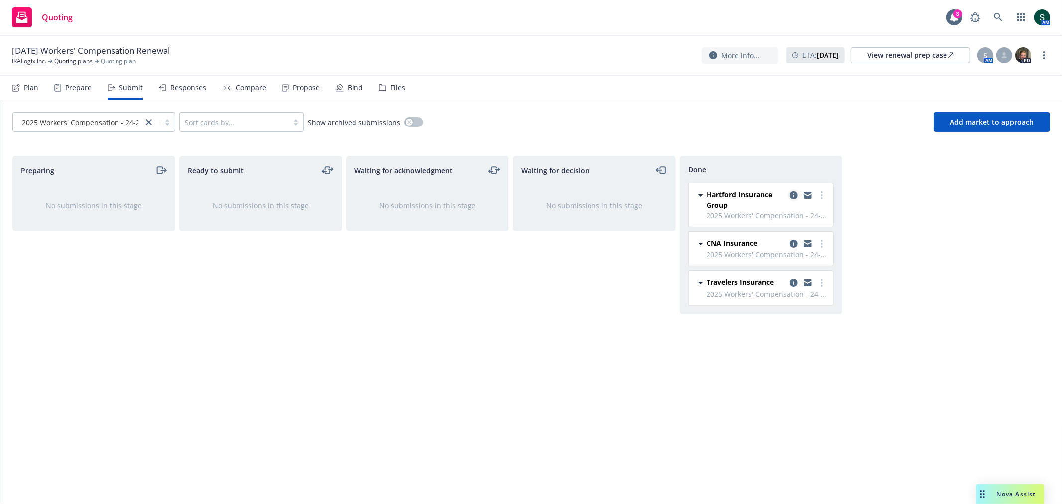
click at [794, 194] on icon "copy logging email" at bounding box center [794, 195] width 8 height 8
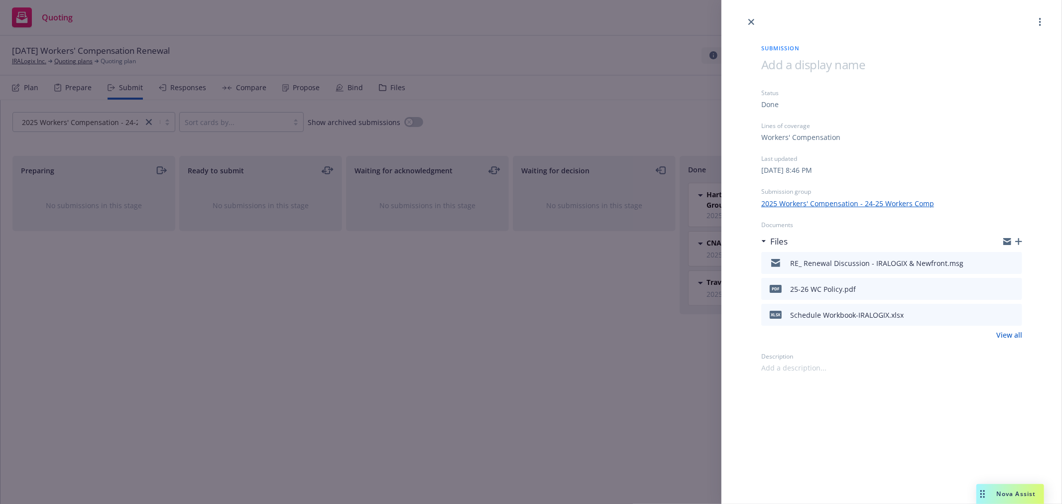
click at [854, 264] on div "RE_ Renewal Discussion - IRALOGIX & Newfront.msg" at bounding box center [876, 263] width 173 height 10
click at [1017, 262] on icon "preview file" at bounding box center [1012, 262] width 9 height 7
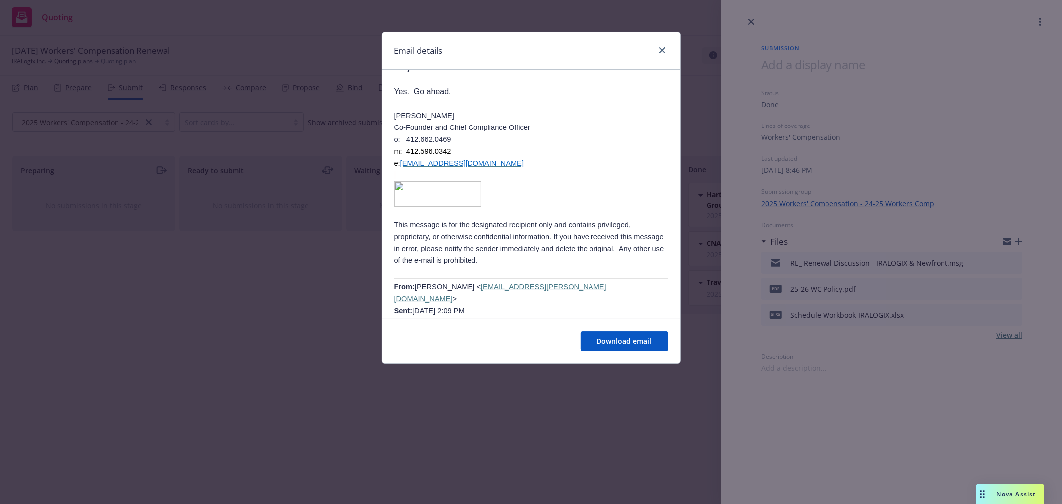
scroll to position [332, 0]
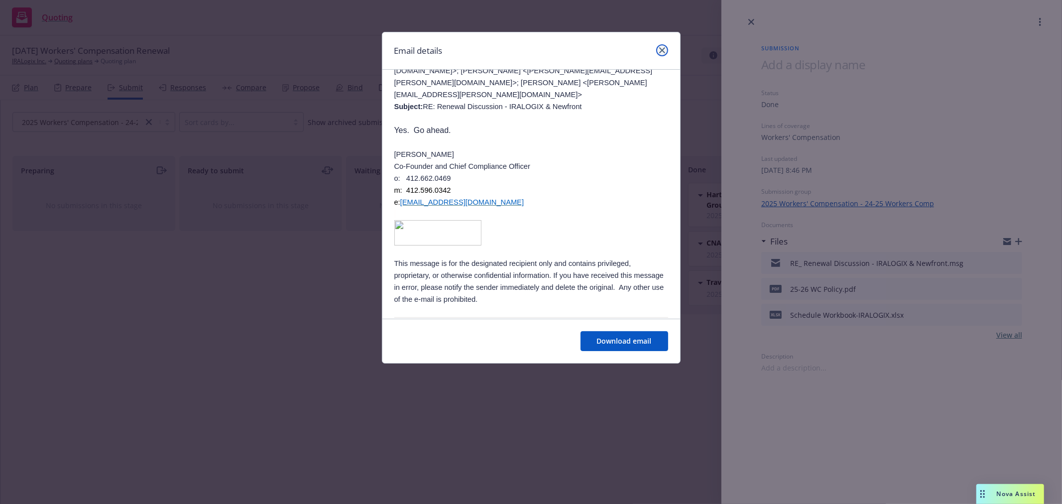
click at [657, 51] on link "close" at bounding box center [662, 50] width 12 height 12
